Goal: Information Seeking & Learning: Learn about a topic

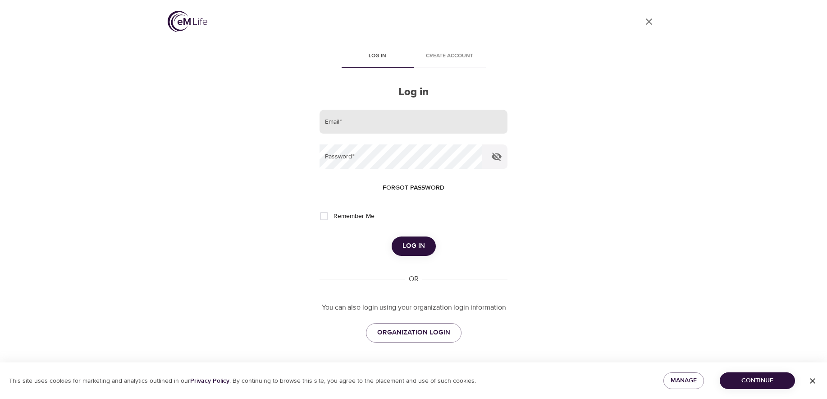
click at [459, 126] on input "email" at bounding box center [414, 122] width 188 height 24
type input "[PERSON_NAME][EMAIL_ADDRESS][PERSON_NAME][DOMAIN_NAME]"
click at [412, 248] on span "Log in" at bounding box center [414, 246] width 23 height 12
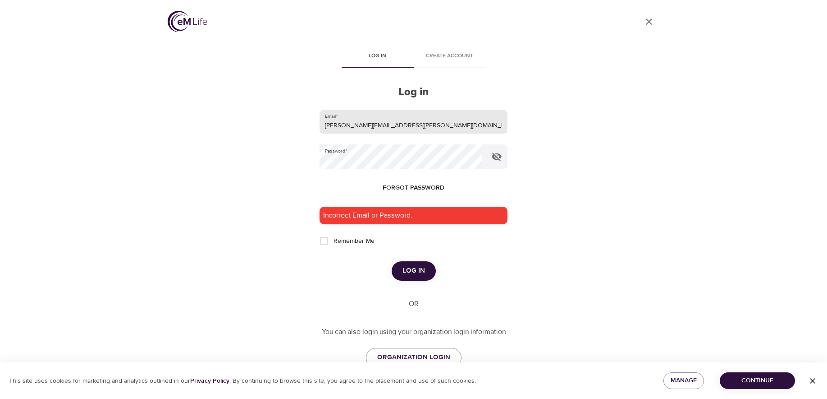
click at [435, 114] on input "[PERSON_NAME][EMAIL_ADDRESS][PERSON_NAME][DOMAIN_NAME]" at bounding box center [414, 122] width 188 height 24
click at [435, 119] on input "[PERSON_NAME][EMAIL_ADDRESS][PERSON_NAME][DOMAIN_NAME]" at bounding box center [414, 122] width 188 height 24
click at [612, 133] on div "User Profile Log in Create account Log in Email   * [PERSON_NAME][EMAIL_ADDRESS…" at bounding box center [414, 199] width 514 height 399
click at [625, 101] on div "User Profile Log in Create account Log in Email   * [PERSON_NAME][EMAIL_ADDRESS…" at bounding box center [414, 199] width 514 height 399
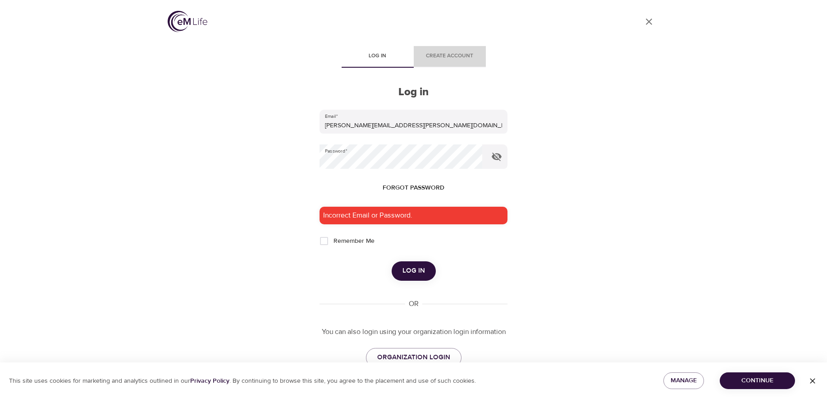
click at [466, 55] on span "Create account" at bounding box center [449, 55] width 61 height 9
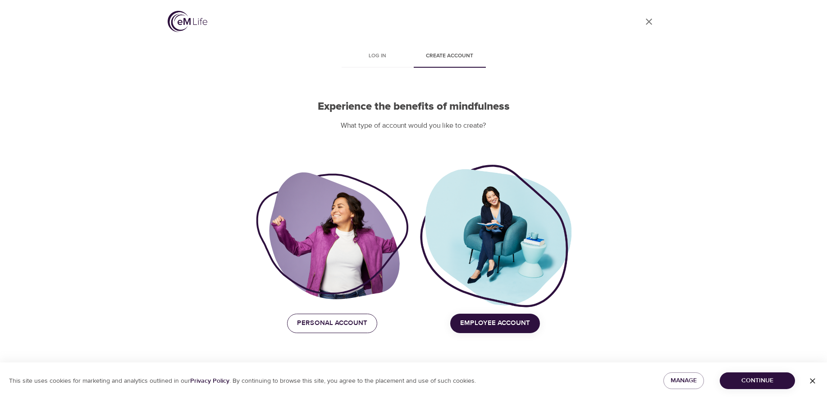
click at [334, 317] on span "Personal Account" at bounding box center [332, 323] width 70 height 12
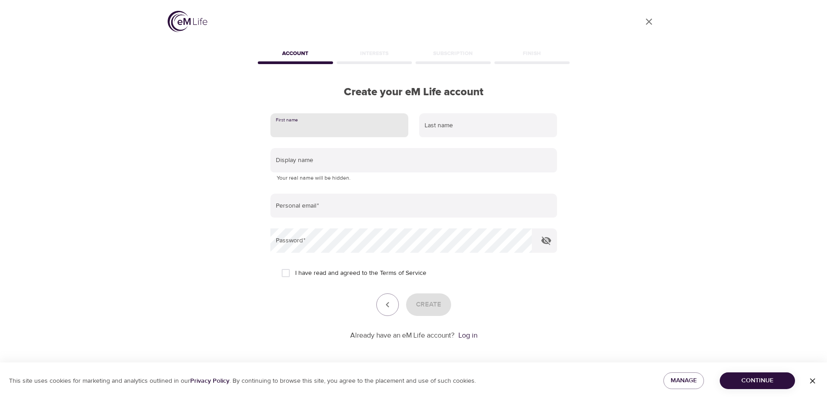
click at [336, 129] on input "text" at bounding box center [340, 125] width 138 height 24
type input "Michael"
click at [449, 130] on input "text" at bounding box center [488, 125] width 138 height 24
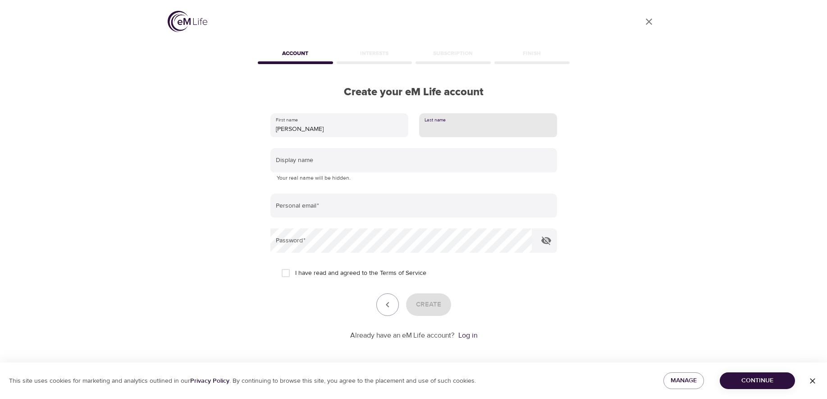
type input "Adeyemi"
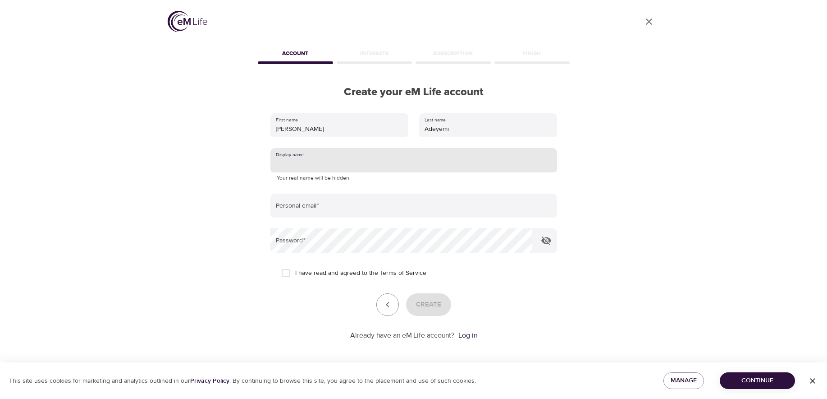
click at [403, 161] on input "text" at bounding box center [414, 160] width 287 height 24
type input "michael777"
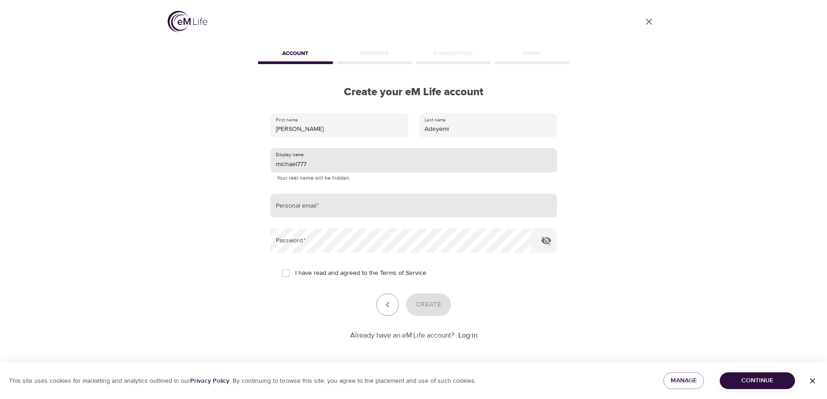
click at [349, 210] on input "email" at bounding box center [414, 205] width 287 height 24
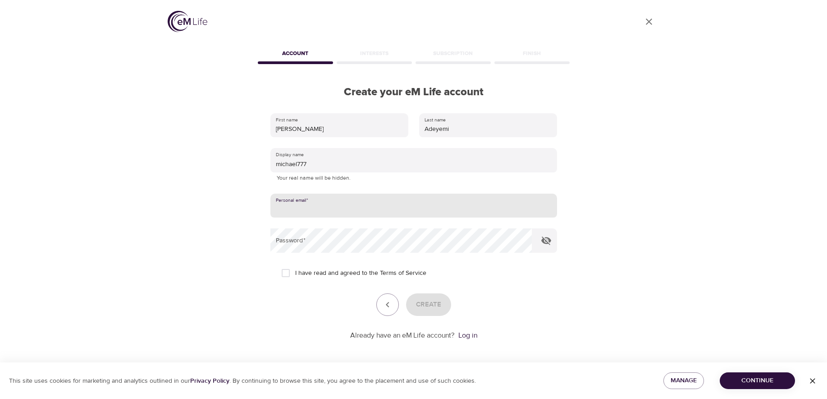
type input "madeyemi_local1@wondrhealth.com"
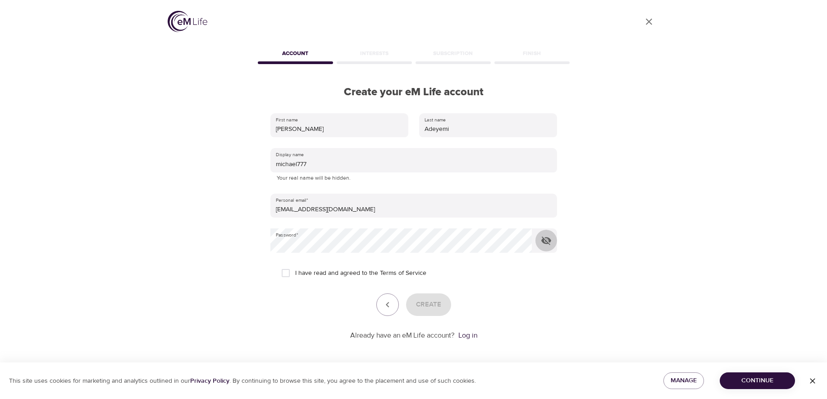
click at [301, 273] on span "I have read and agreed to the Terms of Service" at bounding box center [360, 272] width 131 height 9
click at [295, 273] on input "I have read and agreed to the Terms of Service" at bounding box center [285, 272] width 19 height 19
checkbox input "true"
click at [428, 307] on span "Create" at bounding box center [428, 304] width 25 height 12
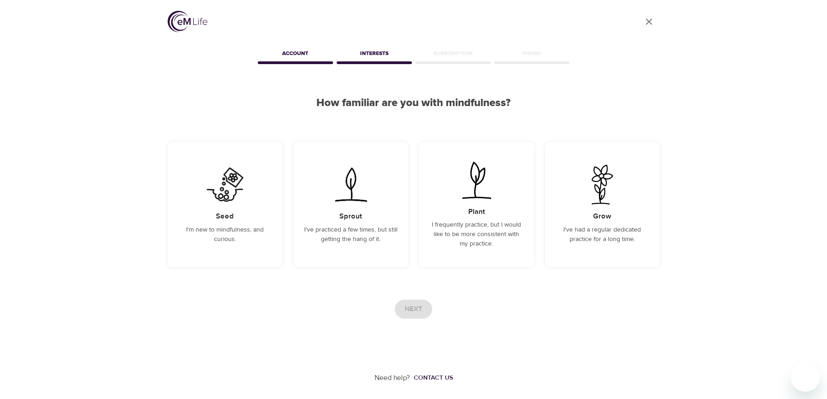
click at [704, 133] on div "User Profile Account Interests Subscription Finish How familiar are you with mi…" at bounding box center [413, 191] width 827 height 383
click at [474, 192] on img at bounding box center [477, 180] width 46 height 40
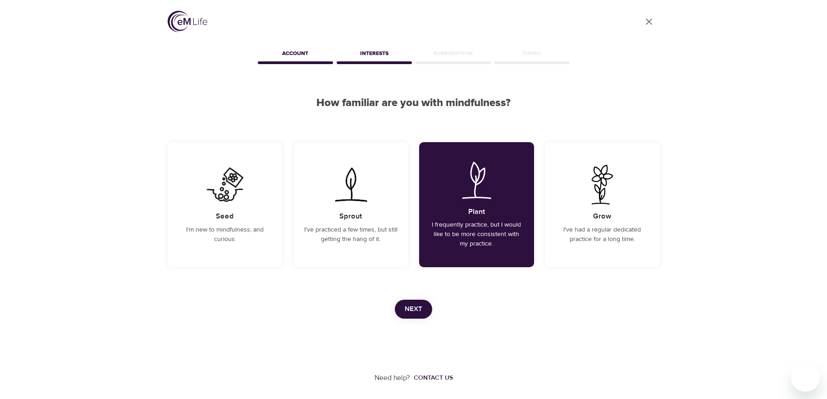
click at [423, 314] on button "Next" at bounding box center [413, 308] width 37 height 19
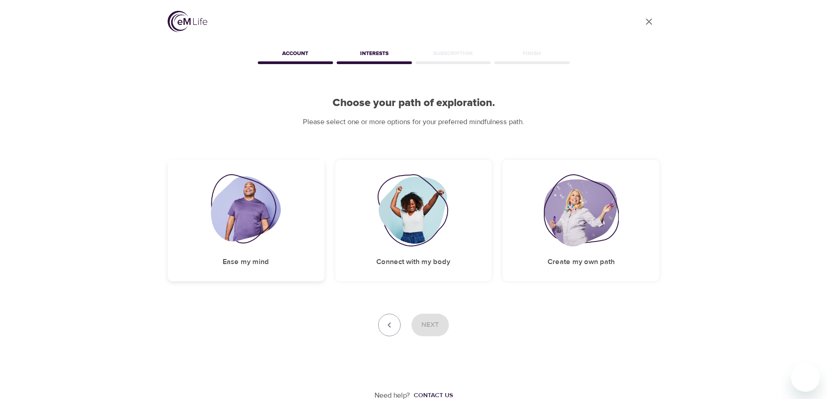
click at [260, 218] on img at bounding box center [246, 210] width 70 height 72
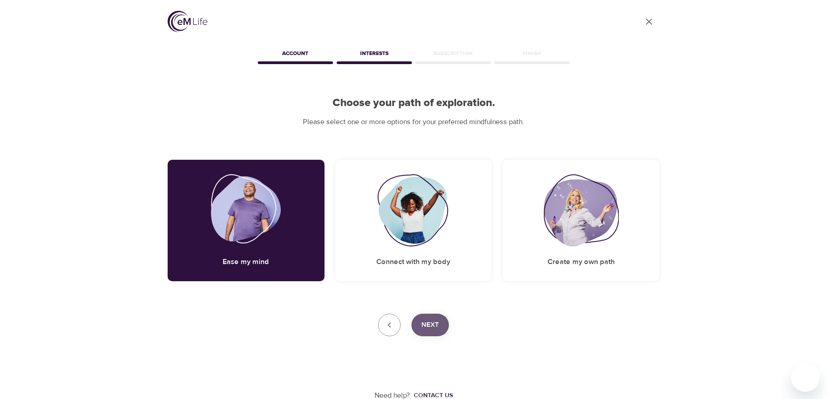
click at [441, 329] on button "Next" at bounding box center [430, 324] width 37 height 23
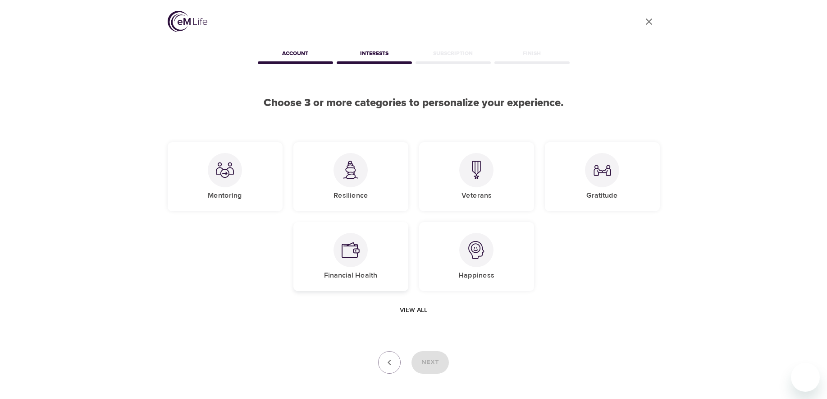
click at [359, 248] on img at bounding box center [351, 250] width 18 height 18
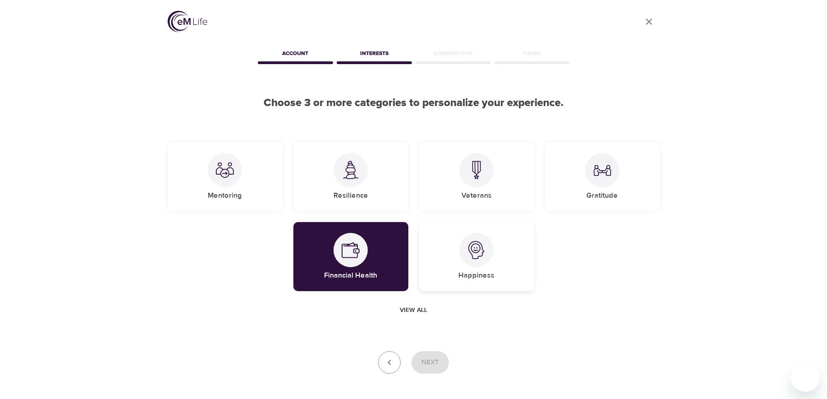
click at [454, 256] on div "Happiness" at bounding box center [476, 256] width 115 height 69
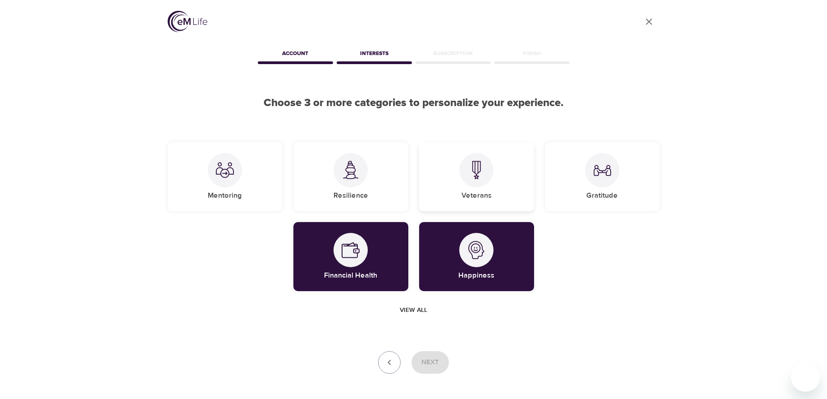
click at [455, 177] on div "Veterans" at bounding box center [476, 176] width 115 height 69
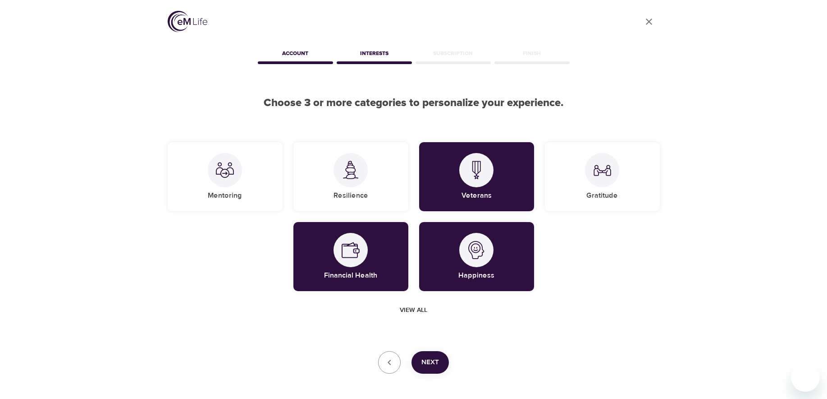
click at [434, 354] on button "Next" at bounding box center [430, 362] width 37 height 23
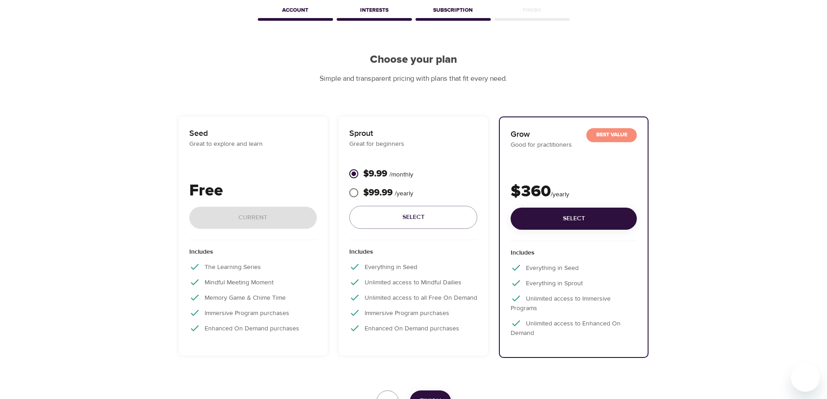
scroll to position [45, 0]
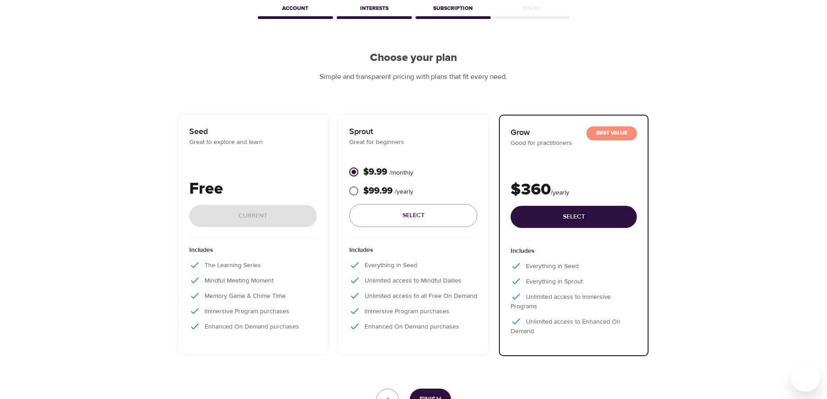
click at [268, 243] on div "Includes The Learning Series Mindful Meeting Moment Memory Game & Chime Time Im…" at bounding box center [253, 290] width 128 height 105
click at [243, 277] on p "Mindful Meeting Moment" at bounding box center [253, 280] width 128 height 11
click at [238, 192] on p "Free" at bounding box center [253, 189] width 128 height 24
click at [243, 218] on div "Free Current" at bounding box center [253, 207] width 128 height 61
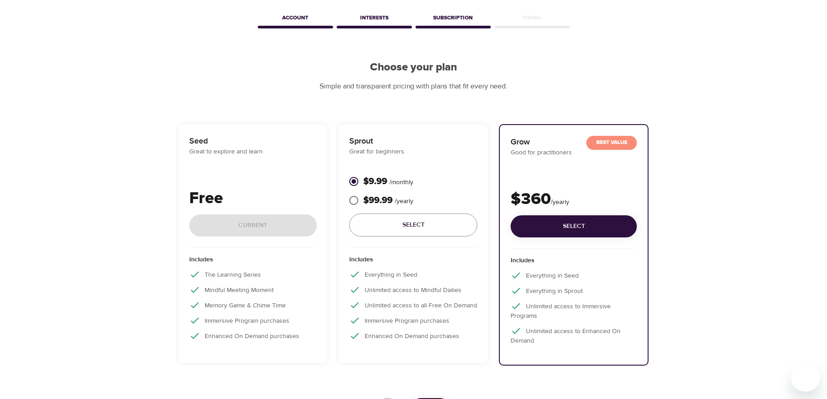
scroll to position [0, 0]
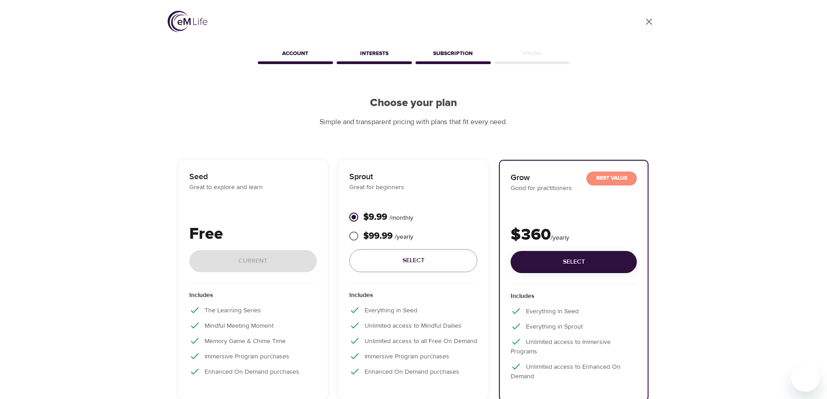
drag, startPoint x: 266, startPoint y: 265, endPoint x: 284, endPoint y: 253, distance: 21.1
click at [266, 264] on div "Free Current" at bounding box center [253, 252] width 128 height 61
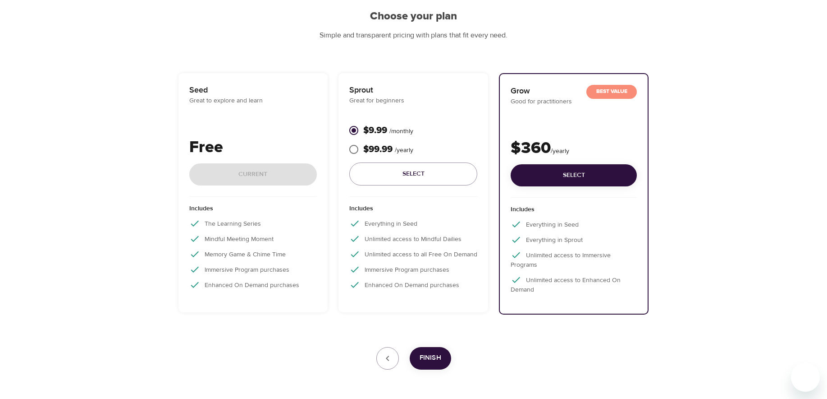
scroll to position [121, 0]
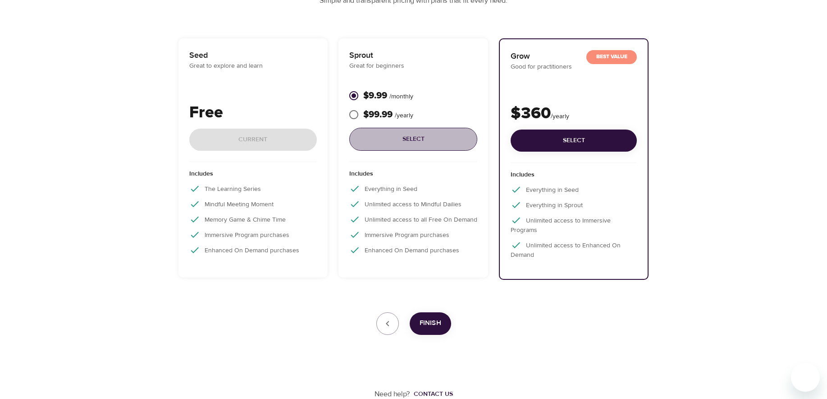
click at [407, 141] on span "Select" at bounding box center [414, 138] width 114 height 11
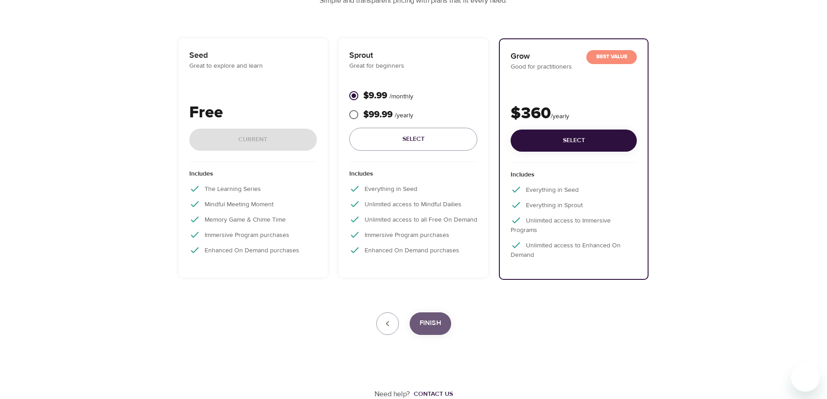
click at [432, 324] on span "Finish" at bounding box center [431, 323] width 22 height 12
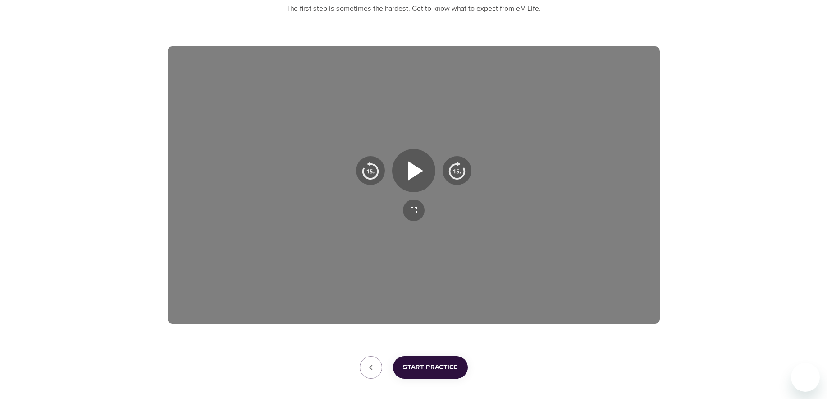
scroll to position [157, 0]
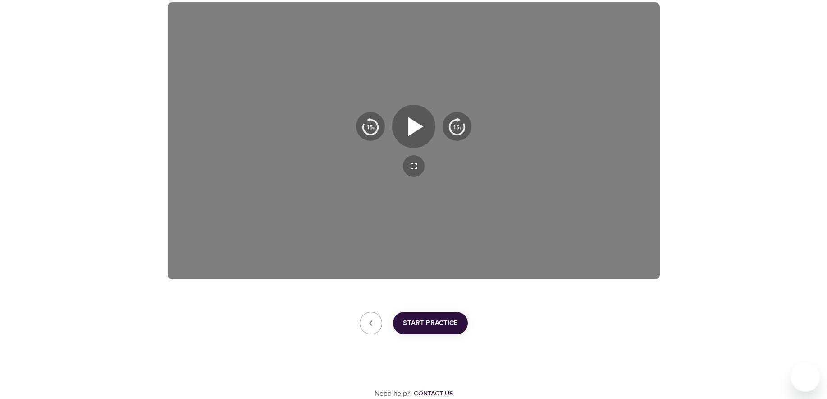
click at [434, 321] on span "Start Practice" at bounding box center [430, 323] width 55 height 12
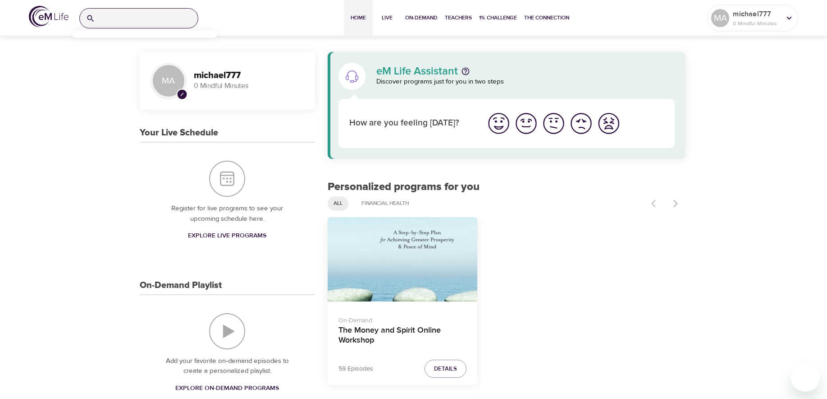
click at [186, 21] on input "search" at bounding box center [148, 18] width 99 height 19
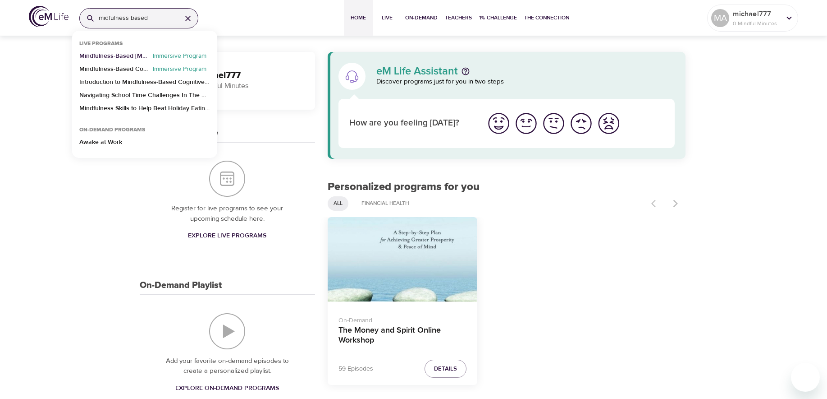
type input "midfulness based"
click at [118, 54] on p "Mindfulness-Based [MEDICAL_DATA] Recovery" at bounding box center [114, 57] width 70 height 13
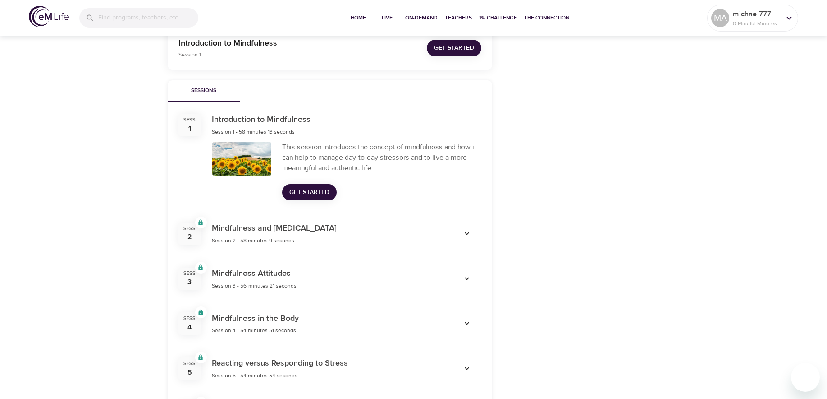
scroll to position [252, 0]
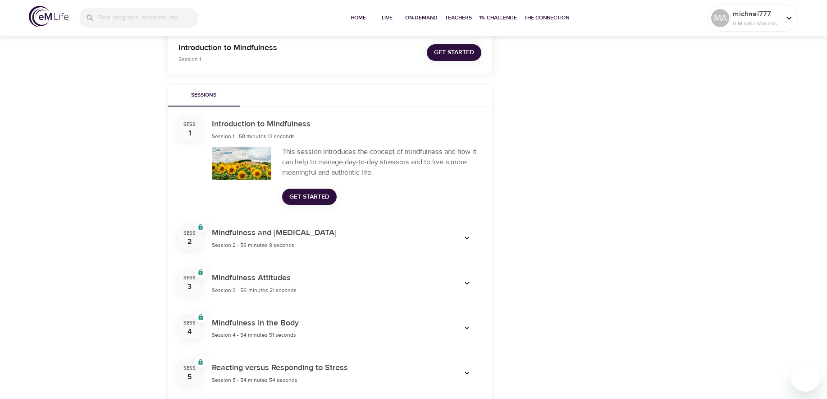
click at [320, 182] on div "This session introduces the concept of mindfulness and how it can help to manag…" at bounding box center [382, 175] width 210 height 69
click at [310, 194] on span "Get Started" at bounding box center [309, 196] width 40 height 11
click at [525, 203] on div "Categories Resilience Cancer Provided by" at bounding box center [582, 286] width 168 height 857
click at [680, 122] on div "Mindfulness-Based Cancer Recovery Mindfulness-Based Cancer Recovery On-Demand P…" at bounding box center [413, 268] width 827 height 973
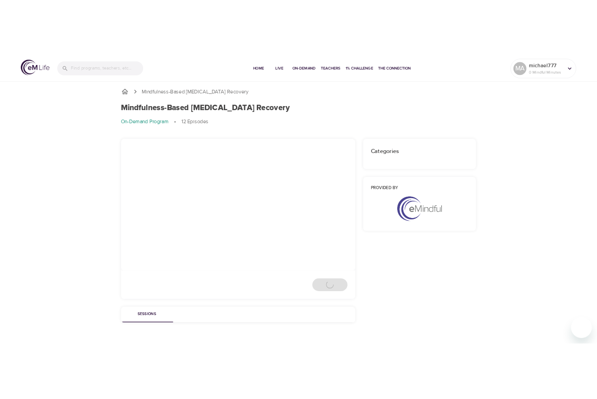
scroll to position [17, 0]
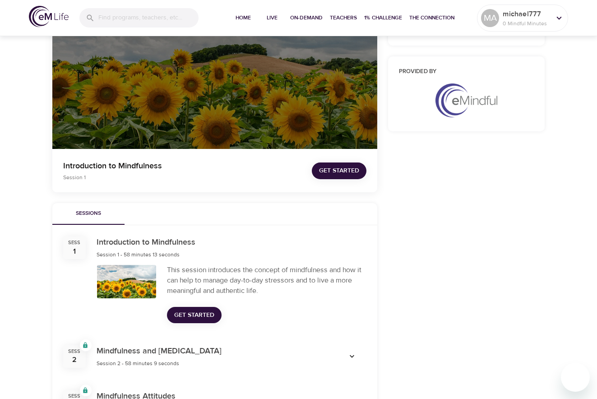
scroll to position [134, 0]
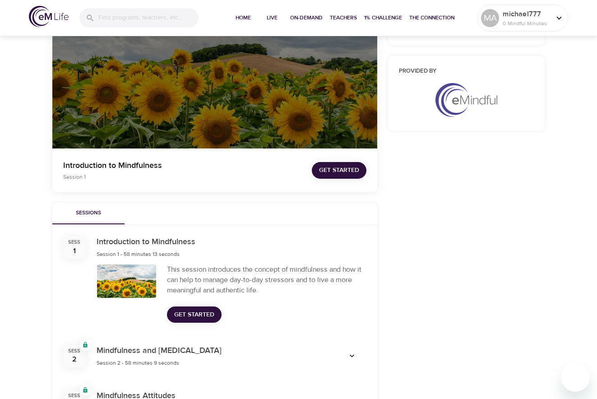
click at [154, 284] on div at bounding box center [126, 280] width 59 height 33
click at [207, 316] on span "Get Started" at bounding box center [194, 314] width 40 height 11
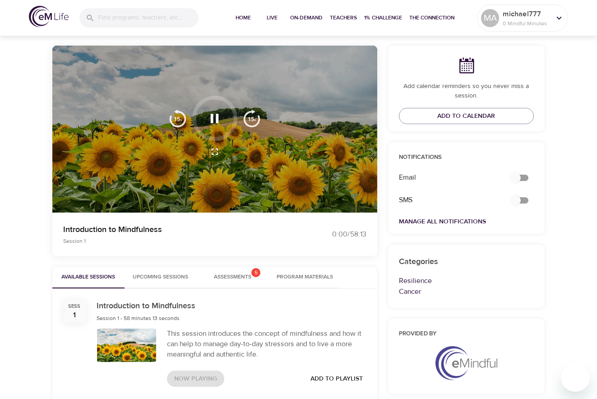
scroll to position [72, 0]
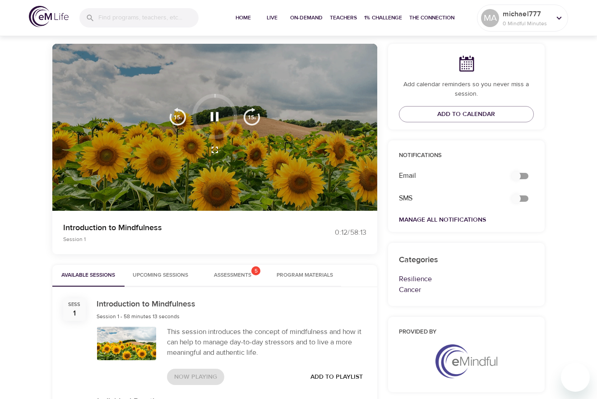
click at [218, 118] on icon "button" at bounding box center [215, 116] width 8 height 9
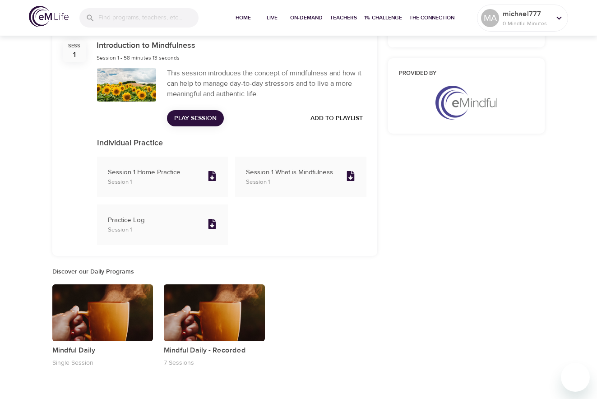
scroll to position [333, 0]
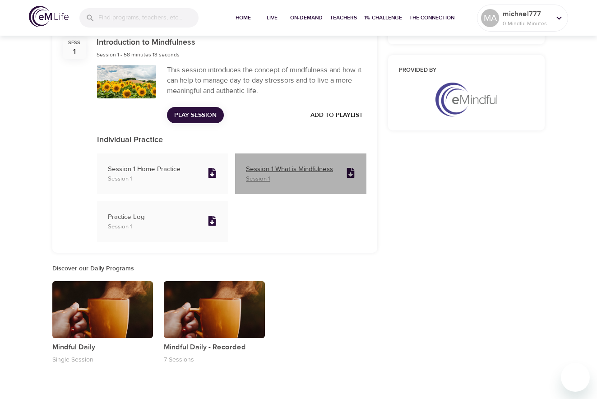
click at [281, 169] on p "Session 1 What is Mindfulness" at bounding box center [292, 169] width 92 height 10
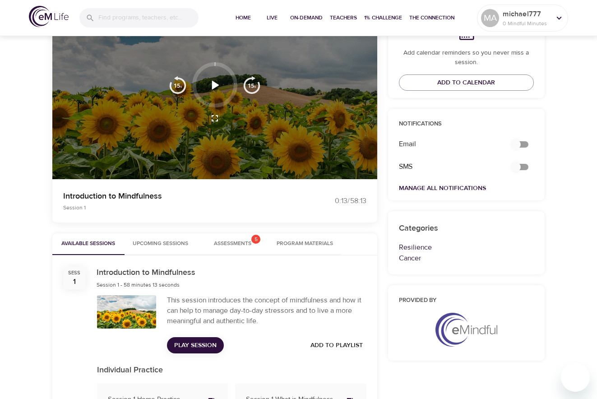
scroll to position [103, 0]
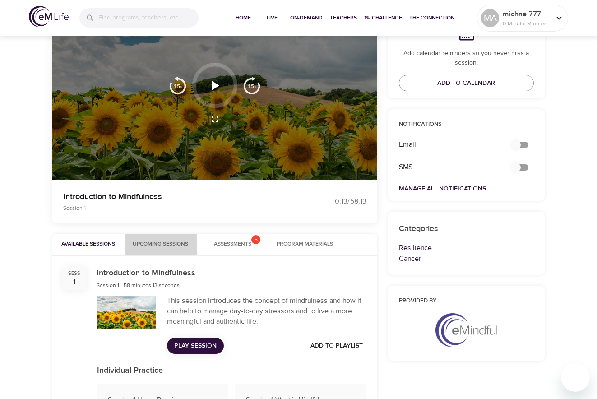
click at [152, 244] on span "Upcoming Sessions" at bounding box center [160, 243] width 61 height 9
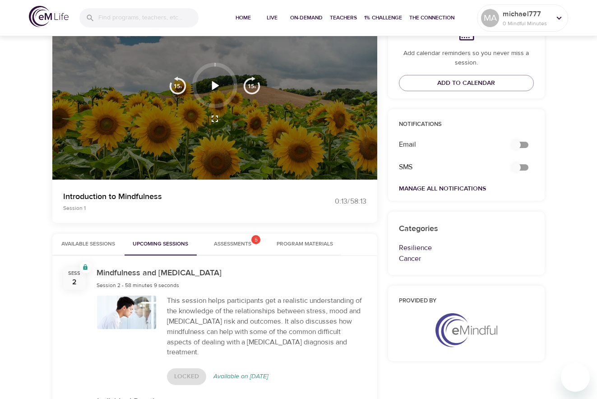
click at [93, 249] on button "Available Sessions" at bounding box center [88, 245] width 72 height 22
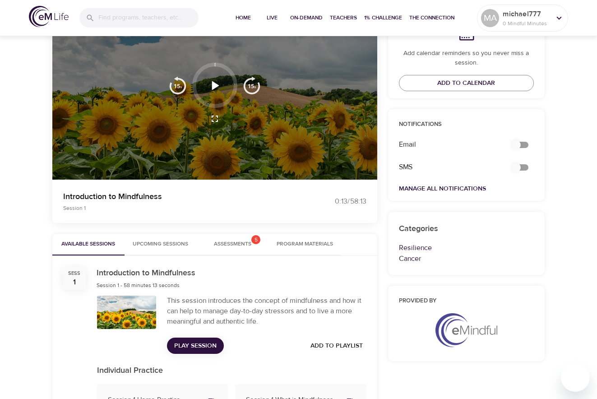
scroll to position [0, 0]
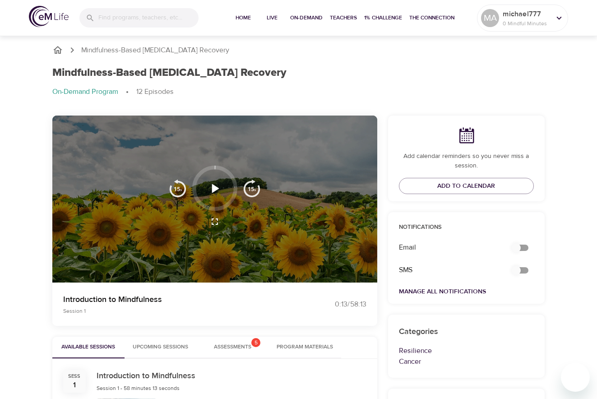
click at [111, 52] on p "Mindfulness-Based [MEDICAL_DATA] Recovery" at bounding box center [155, 50] width 148 height 10
click at [59, 49] on icon "breadcrumb" at bounding box center [57, 50] width 11 height 11
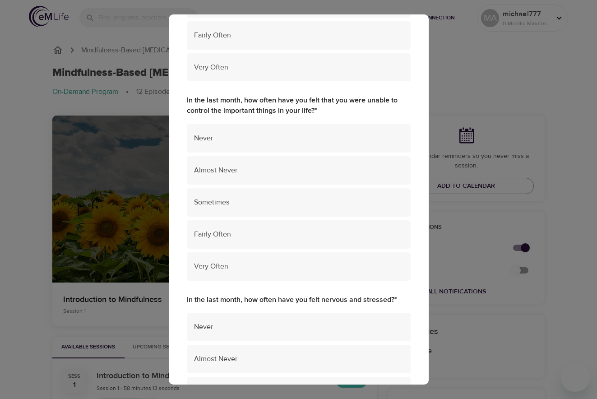
scroll to position [168, 0]
click at [513, 125] on div "Perceived Stress Scale In the last month, how often have you been upset because…" at bounding box center [298, 199] width 597 height 399
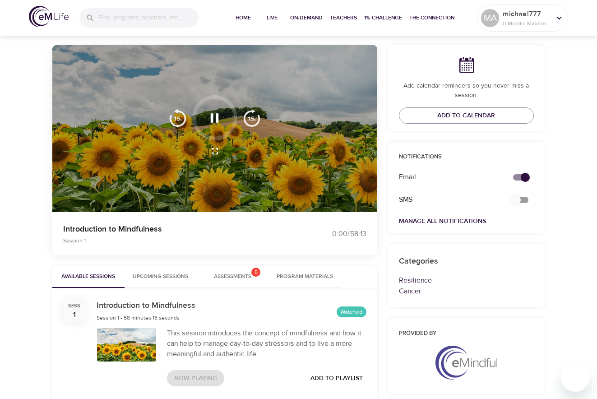
scroll to position [85, 0]
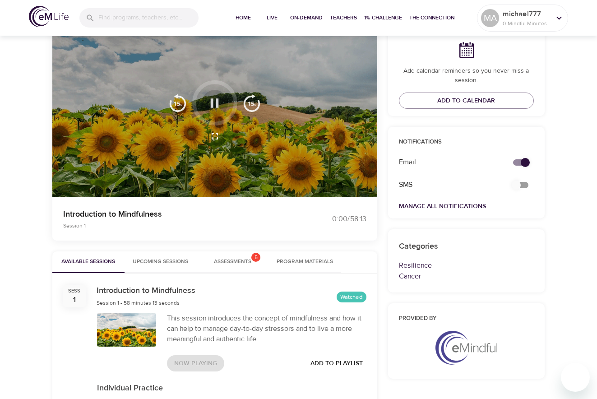
click at [223, 107] on button "button" at bounding box center [214, 103] width 27 height 27
click at [214, 105] on icon "button" at bounding box center [215, 103] width 16 height 16
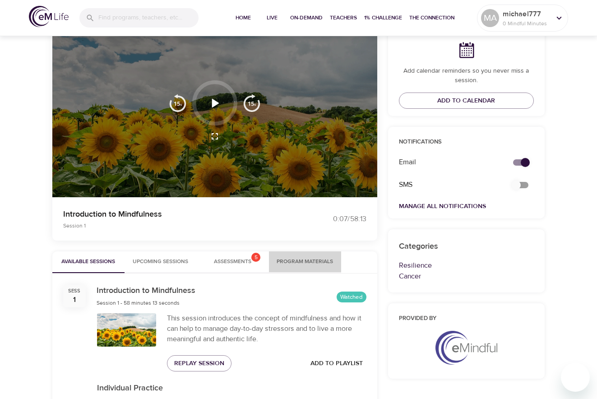
click at [308, 262] on span "Program Materials" at bounding box center [304, 261] width 61 height 9
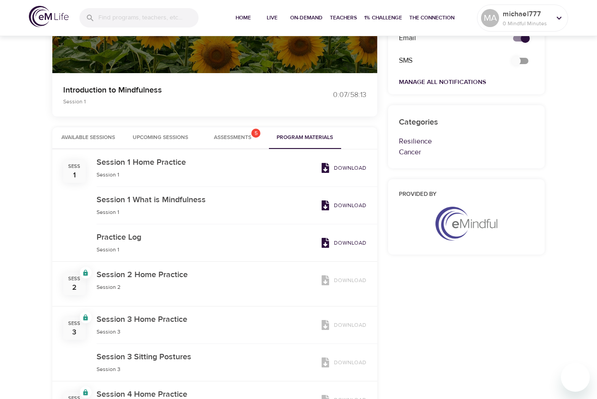
scroll to position [211, 0]
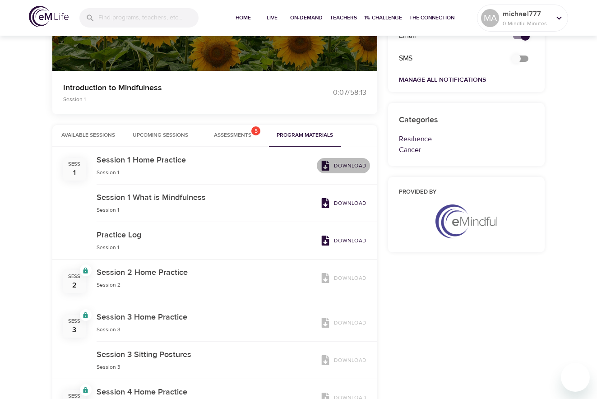
click at [347, 165] on p "Download" at bounding box center [350, 165] width 32 height 8
drag, startPoint x: 218, startPoint y: 208, endPoint x: 235, endPoint y: 207, distance: 17.2
click at [222, 207] on div "Session 1 What is Mindfulness Session 1" at bounding box center [206, 202] width 220 height 23
click at [353, 201] on p "Download" at bounding box center [350, 203] width 32 height 8
